Goal: Task Accomplishment & Management: Manage account settings

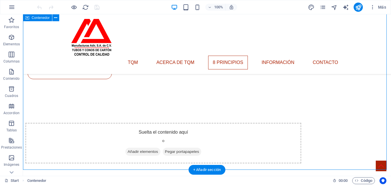
scroll to position [891, 0]
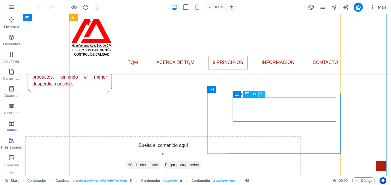
click at [261, 96] on icon at bounding box center [261, 94] width 3 height 6
click at [261, 95] on icon at bounding box center [261, 94] width 3 height 6
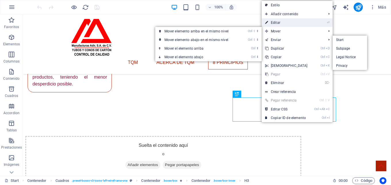
click at [281, 22] on link "⏎ Editar" at bounding box center [286, 22] width 49 height 9
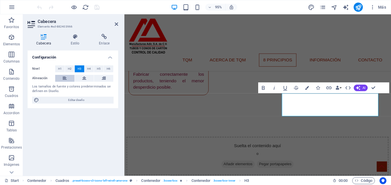
scroll to position [907, 0]
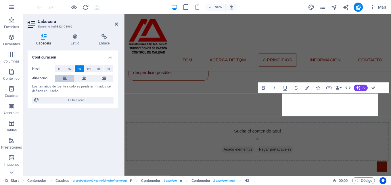
click at [62, 79] on button at bounding box center [64, 78] width 19 height 7
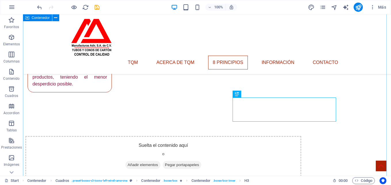
scroll to position [920, 0]
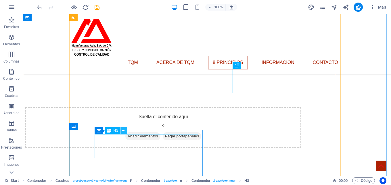
click at [125, 133] on icon at bounding box center [123, 131] width 3 height 6
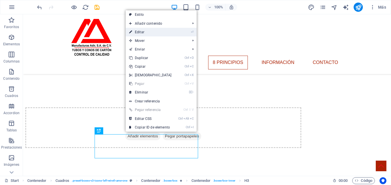
click at [149, 35] on link "⏎ Editar" at bounding box center [150, 32] width 49 height 9
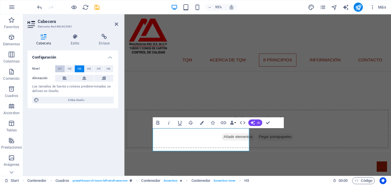
scroll to position [936, 0]
click at [66, 79] on icon at bounding box center [65, 78] width 4 height 7
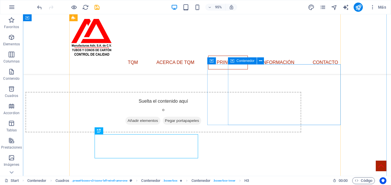
scroll to position [920, 0]
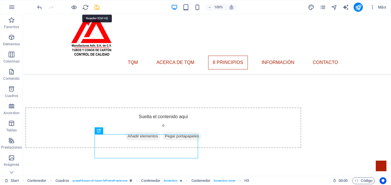
click at [98, 6] on icon "save" at bounding box center [97, 7] width 7 height 7
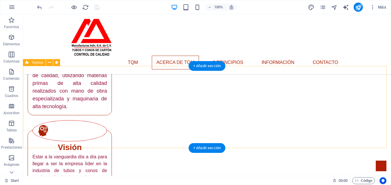
scroll to position [633, 0]
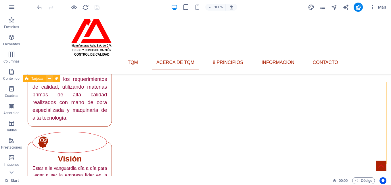
click at [48, 80] on icon at bounding box center [49, 79] width 3 height 6
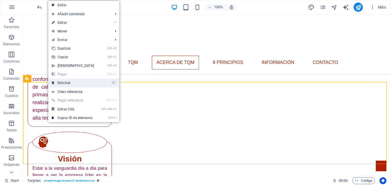
click at [53, 82] on icon at bounding box center [53, 83] width 3 height 9
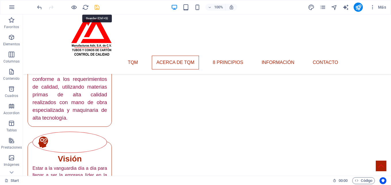
click at [97, 7] on icon "save" at bounding box center [97, 7] width 7 height 7
click at [358, 7] on icon "publish" at bounding box center [358, 7] width 7 height 7
